Goal: Navigation & Orientation: Find specific page/section

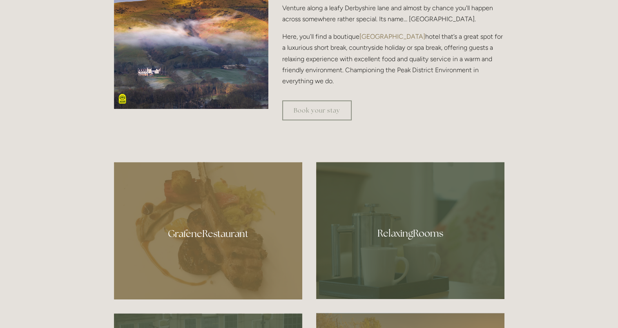
scroll to position [490, 0]
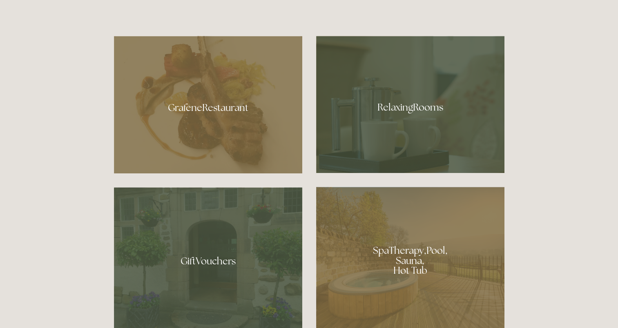
click at [425, 124] on div at bounding box center [410, 104] width 188 height 137
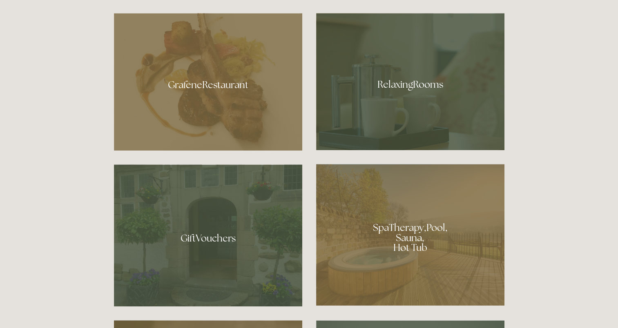
scroll to position [531, 0]
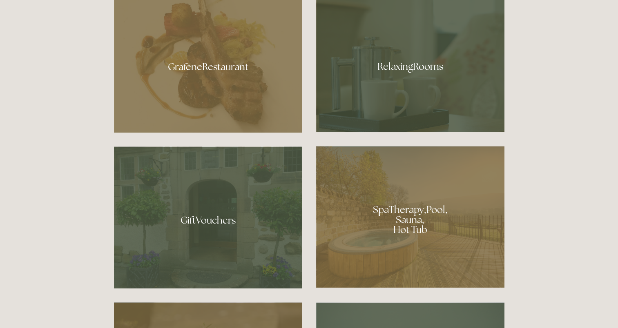
click at [410, 214] on div at bounding box center [410, 217] width 188 height 142
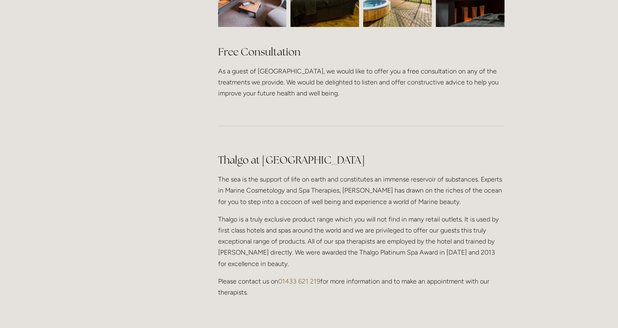
scroll to position [694, 0]
